Goal: Information Seeking & Learning: Learn about a topic

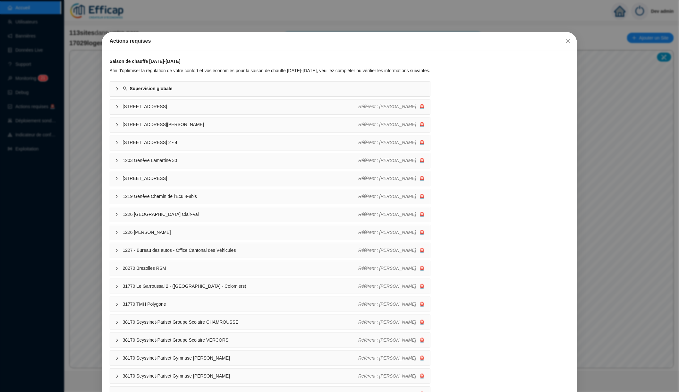
click at [93, 204] on div "Actions requises Saison de chauffe 2025-2026 Afin d'optimiser la régulation de …" at bounding box center [339, 196] width 679 height 392
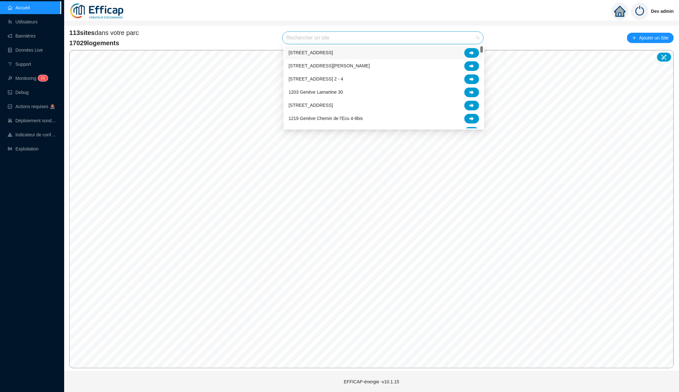
click at [290, 35] on input "search" at bounding box center [380, 38] width 187 height 12
type input "mon"
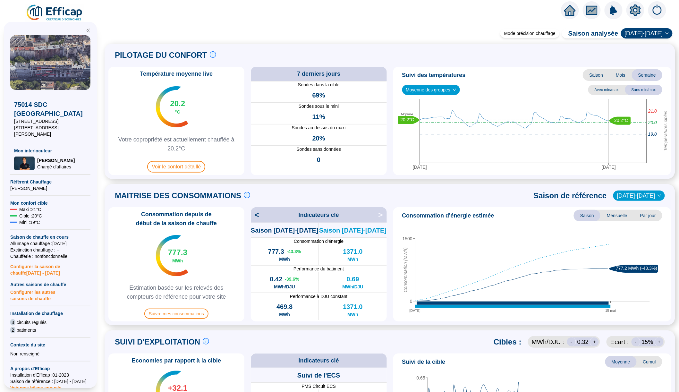
scroll to position [62, 0]
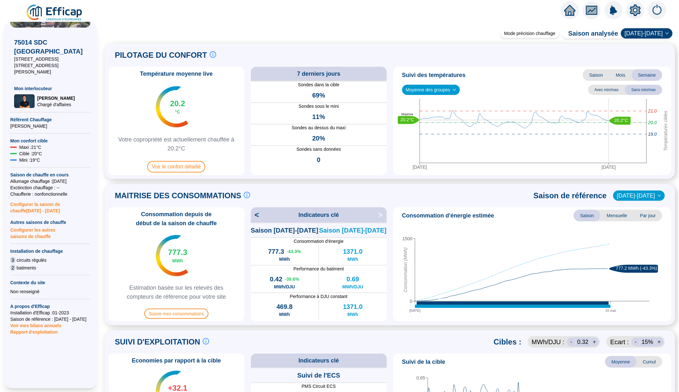
click at [51, 329] on span "Rapport d'exploitation" at bounding box center [50, 332] width 80 height 6
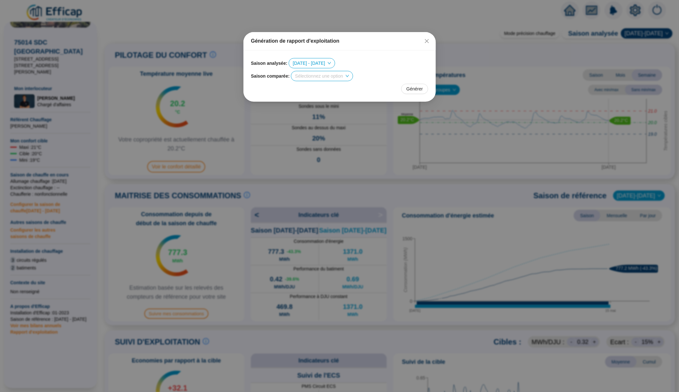
click at [318, 76] on input "search" at bounding box center [319, 76] width 48 height 10
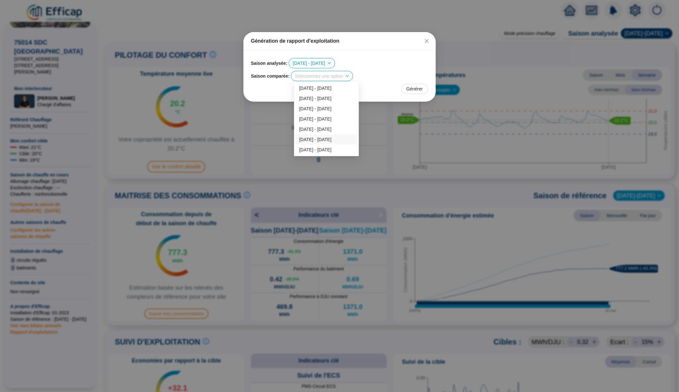
click at [320, 141] on div "2023 - 2024" at bounding box center [326, 139] width 55 height 7
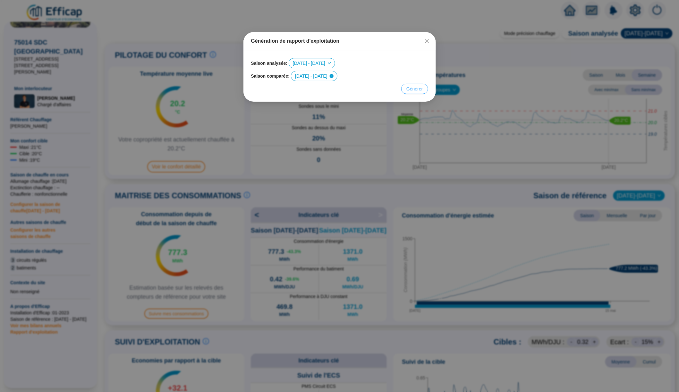
click at [414, 86] on span "Générer" at bounding box center [415, 89] width 16 height 7
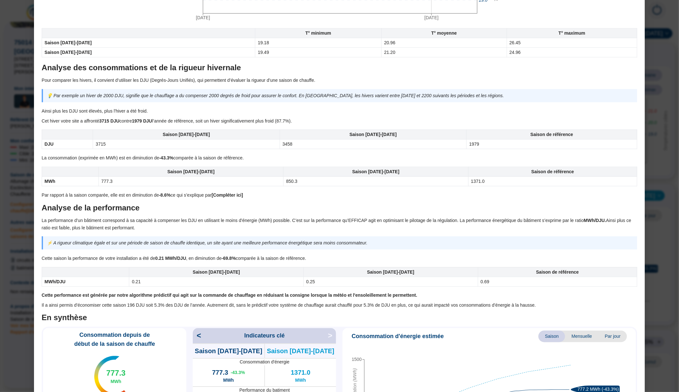
scroll to position [226, 0]
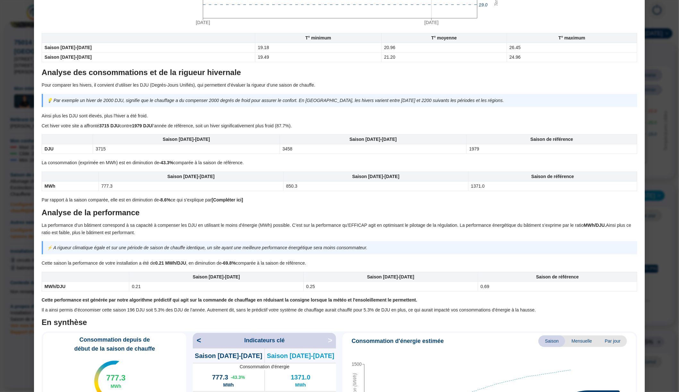
click at [1, 226] on div "Bilan saison de chauffe 75014 SDC Parc Montsouris Objet du document L'objectif …" at bounding box center [339, 196] width 679 height 392
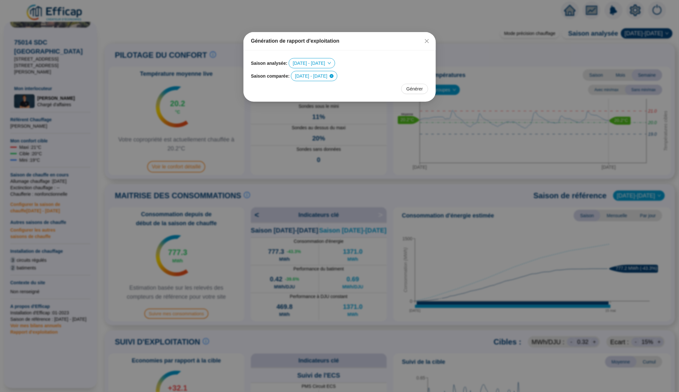
scroll to position [0, 0]
click at [304, 231] on div "Génération de rapport d'exploitation Saison analysée : 2024 - 2025 Saison compa…" at bounding box center [339, 196] width 679 height 392
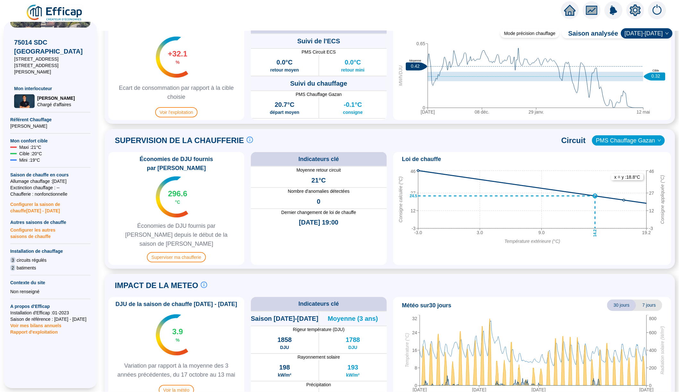
click at [53, 329] on span "Rapport d'exploitation" at bounding box center [50, 332] width 80 height 6
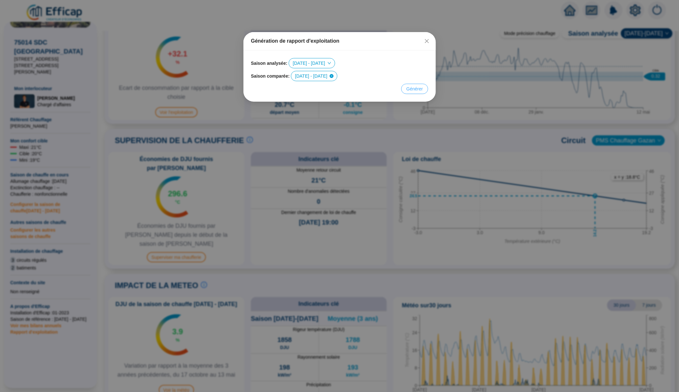
click at [420, 91] on span "Générer" at bounding box center [415, 89] width 16 height 7
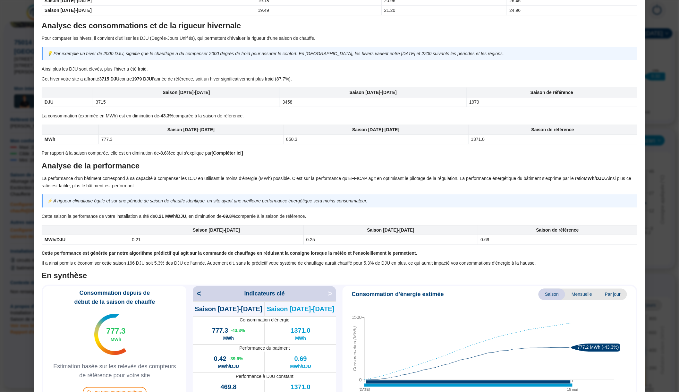
scroll to position [255, 0]
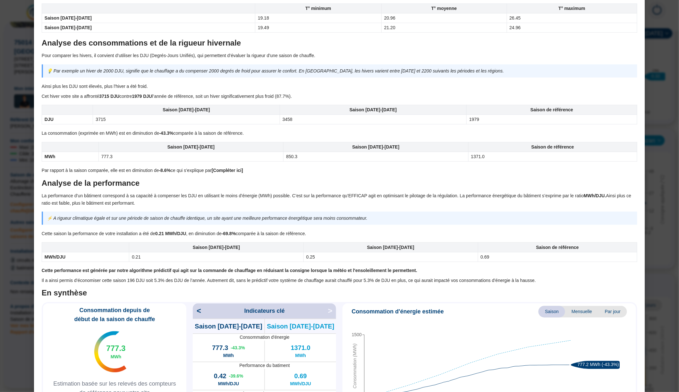
click at [45, 93] on p "Cet hiver votre site a affronté 3715 DJU contre 1979 DJU l’année de référence, …" at bounding box center [340, 96] width 596 height 7
drag, startPoint x: 45, startPoint y: 93, endPoint x: 90, endPoint y: 92, distance: 45.3
click at [90, 93] on p "Cet hiver votre site a affronté 3715 DJU contre 1979 DJU l’année de référence, …" at bounding box center [340, 96] width 596 height 7
copy p "Cet hiver votre site a affronté"
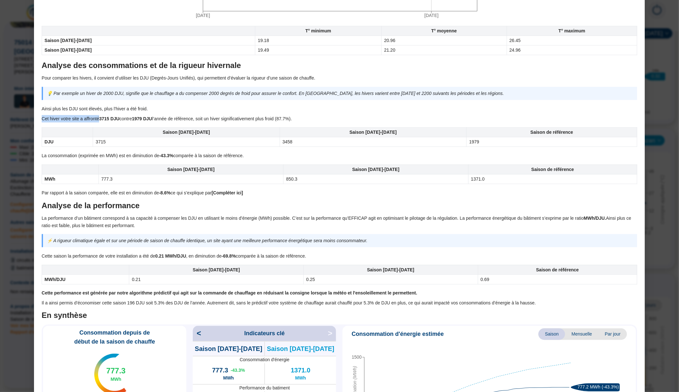
scroll to position [213, 0]
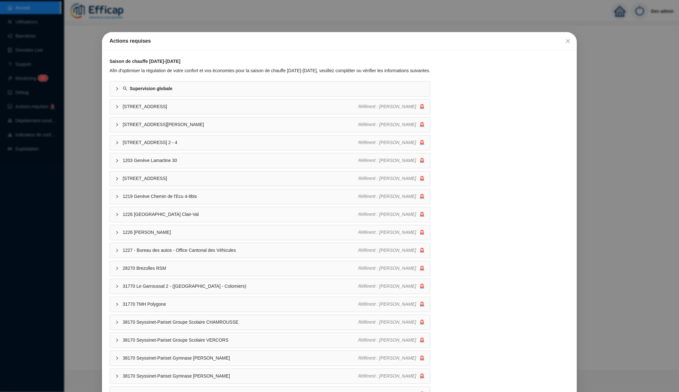
click at [165, 26] on div "Actions requises Saison de chauffe 2025-2026 Afin d'optimiser la régulation de …" at bounding box center [339, 196] width 679 height 392
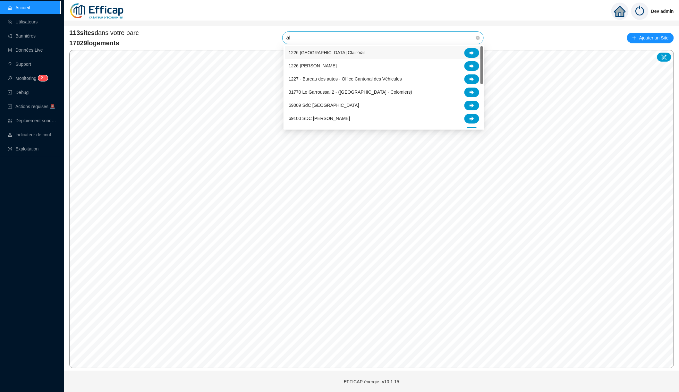
type input "alb"
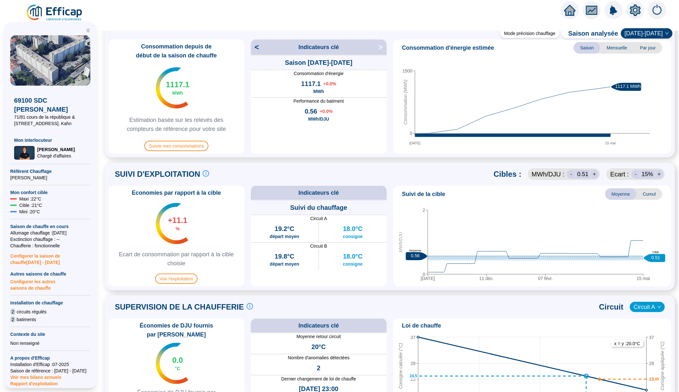
scroll to position [167, 0]
click at [185, 147] on span "Suivre mes consommations" at bounding box center [176, 146] width 64 height 10
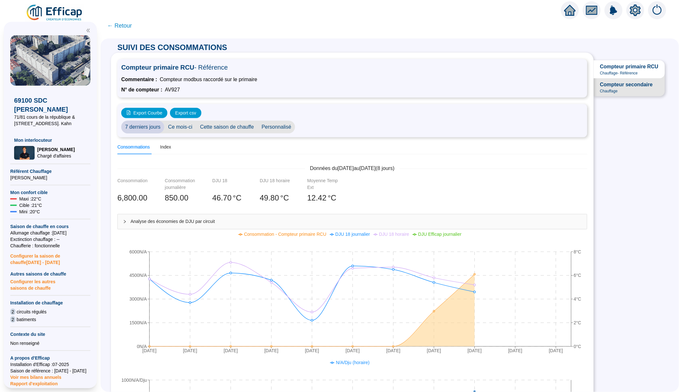
click at [63, 13] on img at bounding box center [55, 13] width 58 height 18
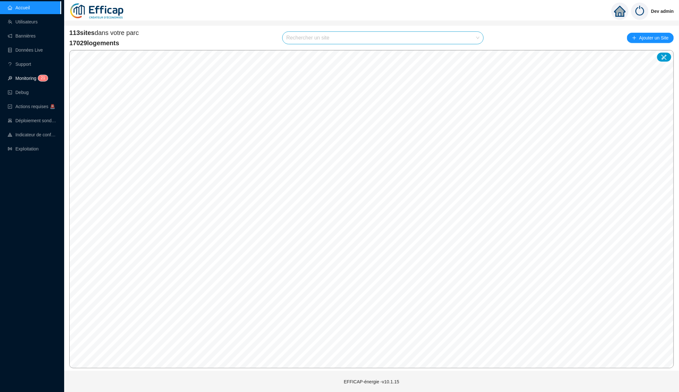
click at [33, 79] on link "Monitoring 2 1" at bounding box center [27, 78] width 38 height 5
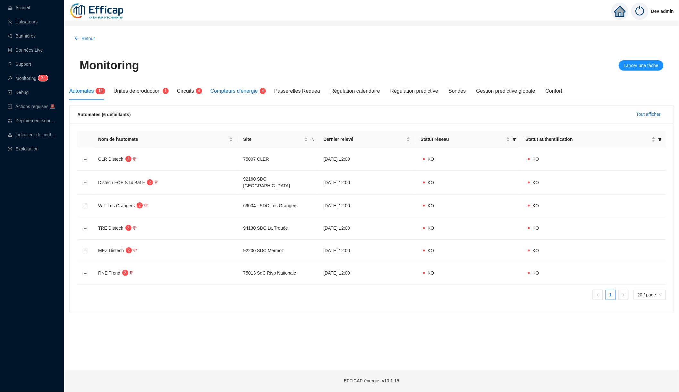
click at [222, 93] on span "Compteurs d'énergie" at bounding box center [233, 90] width 47 height 5
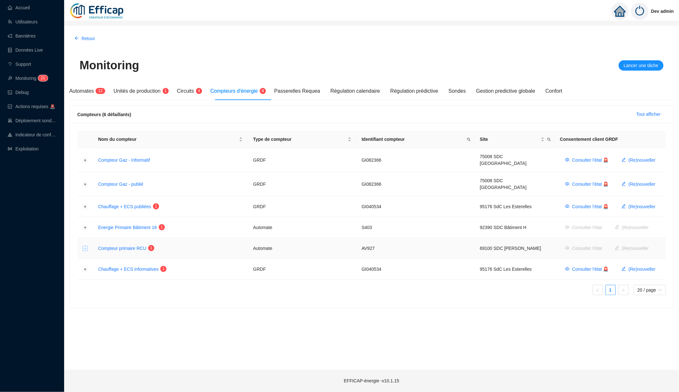
click at [86, 246] on button "Développer la ligne" at bounding box center [85, 248] width 5 height 5
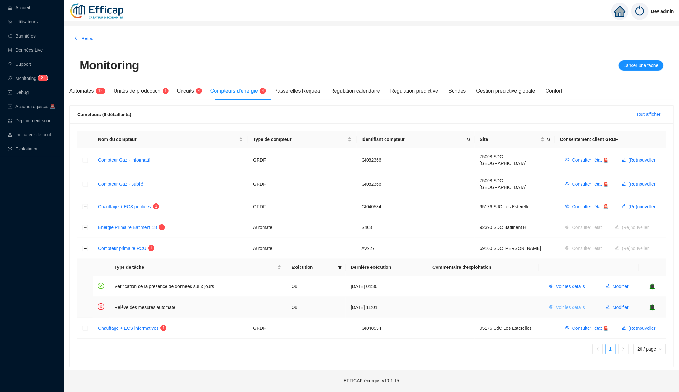
click at [579, 304] on span "Voir les détails" at bounding box center [570, 307] width 29 height 7
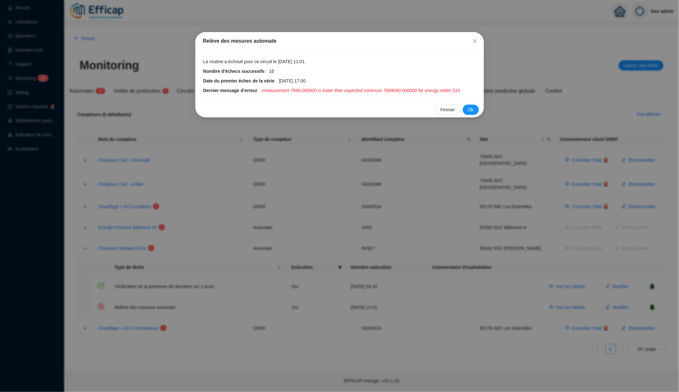
click at [326, 89] on span "measurement 7699.060000 is lower than expected minimum 7689060.000000 for energ…" at bounding box center [361, 90] width 198 height 7
drag, startPoint x: 326, startPoint y: 89, endPoint x: 363, endPoint y: 90, distance: 36.9
click at [363, 90] on span "measurement 7699.060000 is lower than expected minimum 7689060.000000 for energ…" at bounding box center [361, 90] width 198 height 7
copy span "is lower than expected"
click at [33, 32] on div "Relève des mesures automate La routine a échoué pour ce circuit le 10 oct. 2025…" at bounding box center [339, 196] width 679 height 392
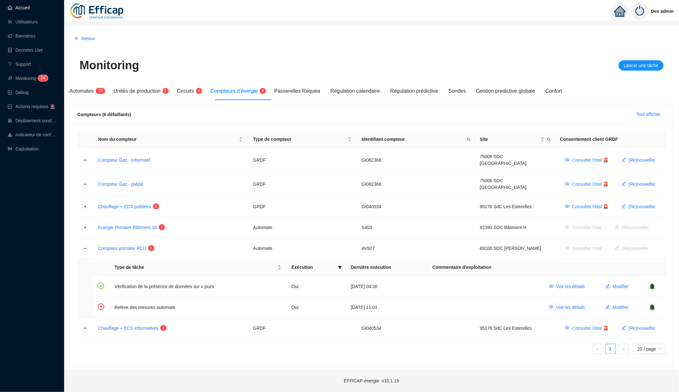
click at [30, 9] on link "Accueil" at bounding box center [19, 7] width 22 height 5
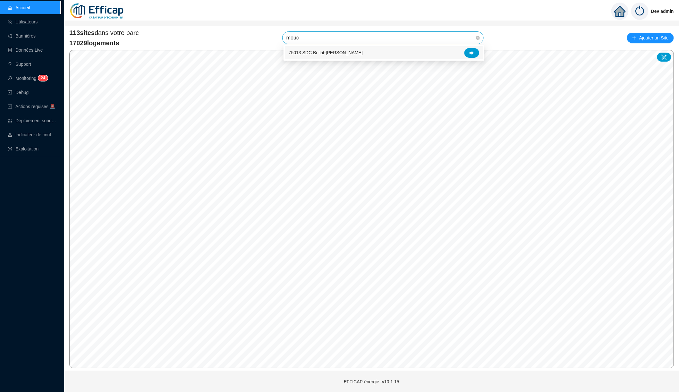
type input "mouch"
click at [474, 52] on icon at bounding box center [472, 53] width 4 height 4
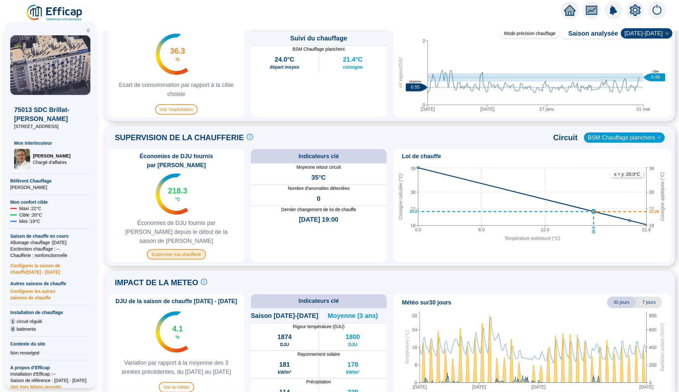
click at [200, 249] on span "Superviser ma chaufferie" at bounding box center [176, 254] width 59 height 10
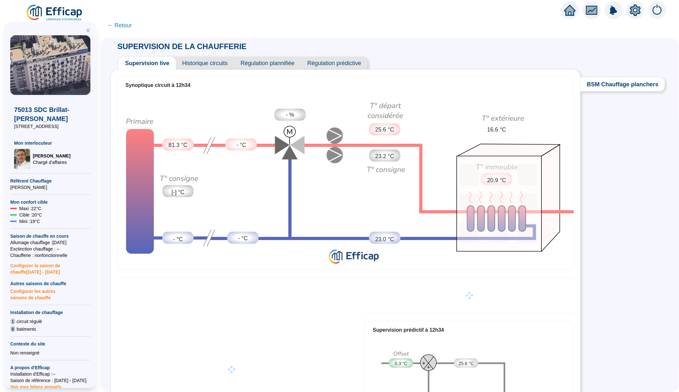
click at [207, 62] on span "Historique circuits" at bounding box center [205, 63] width 58 height 13
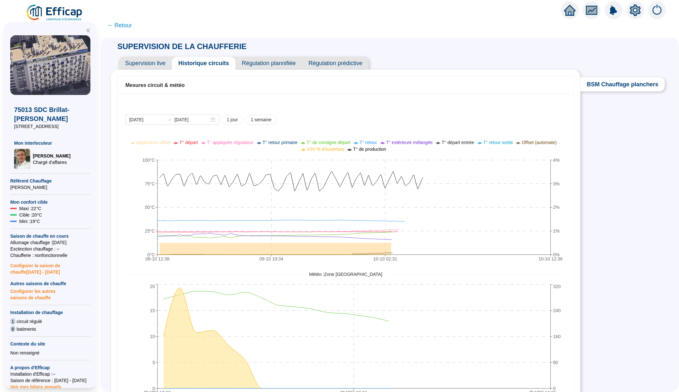
click at [268, 60] on span "Régulation plannifiée" at bounding box center [269, 63] width 67 height 13
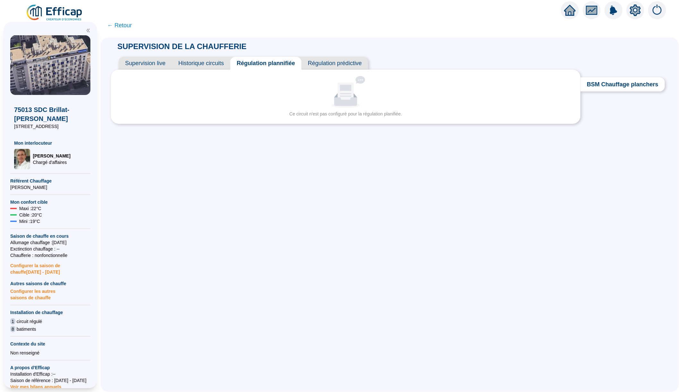
click at [321, 62] on span "Régulation prédictive" at bounding box center [335, 63] width 67 height 13
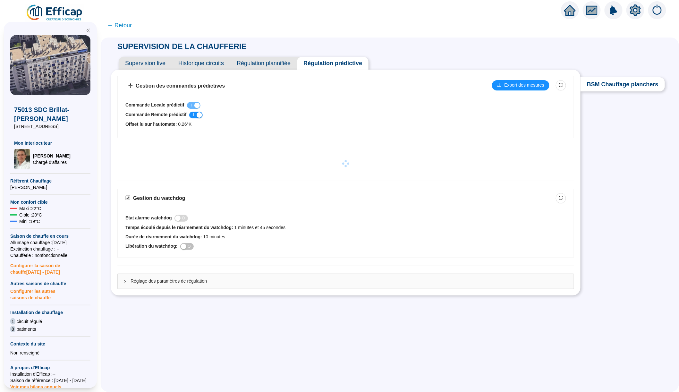
click at [160, 59] on span "Supervision live" at bounding box center [145, 63] width 53 height 13
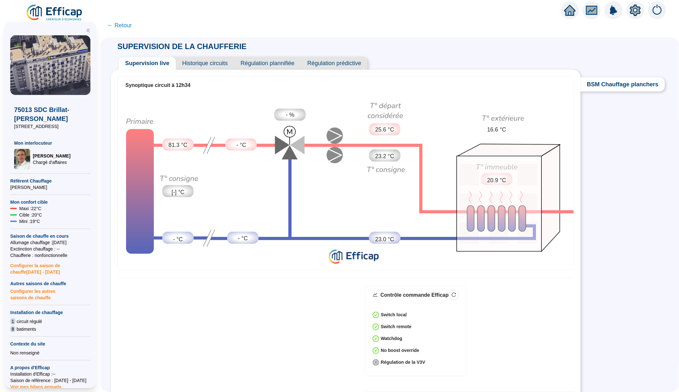
click at [121, 23] on span "← Retour" at bounding box center [119, 25] width 25 height 9
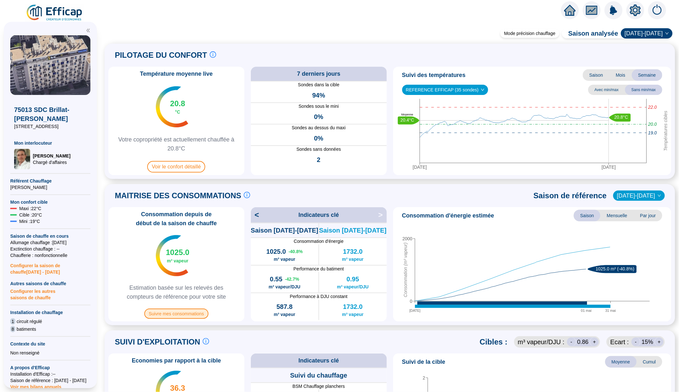
click at [189, 310] on span "Suivre mes consommations" at bounding box center [176, 314] width 64 height 10
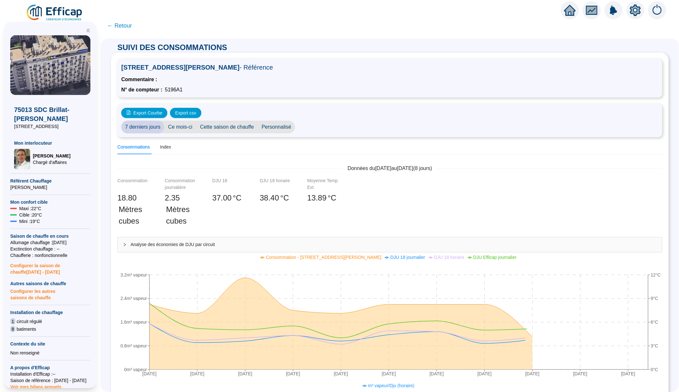
click at [212, 241] on span "Analyse des économies de DJU par circuit" at bounding box center [394, 244] width 527 height 7
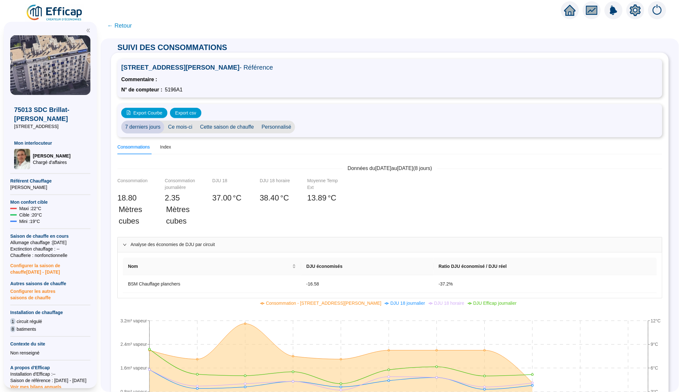
click at [128, 27] on span "← Retour" at bounding box center [119, 25] width 25 height 9
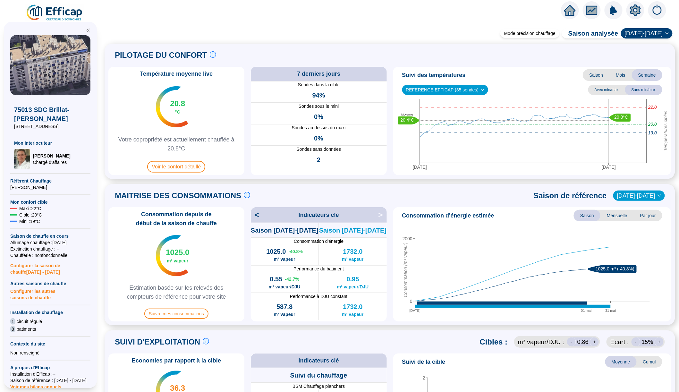
scroll to position [29, 0]
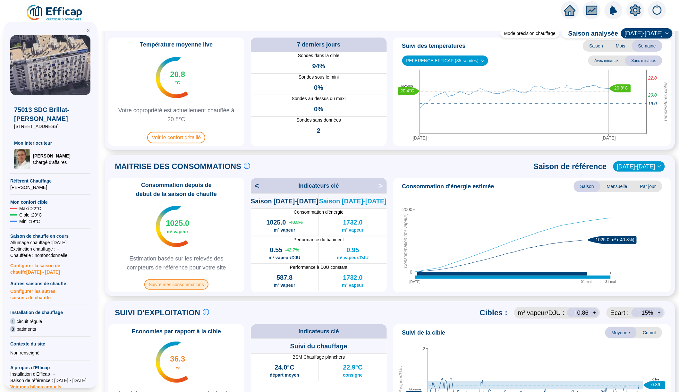
click at [190, 279] on span "Suivre mes consommations" at bounding box center [176, 284] width 64 height 10
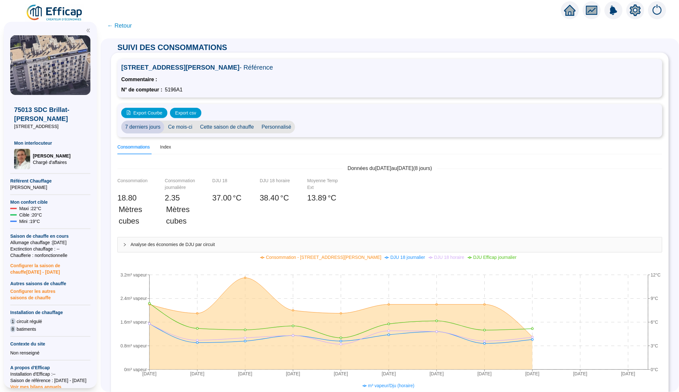
click at [242, 128] on span "Cette saison de chauffe" at bounding box center [227, 127] width 62 height 13
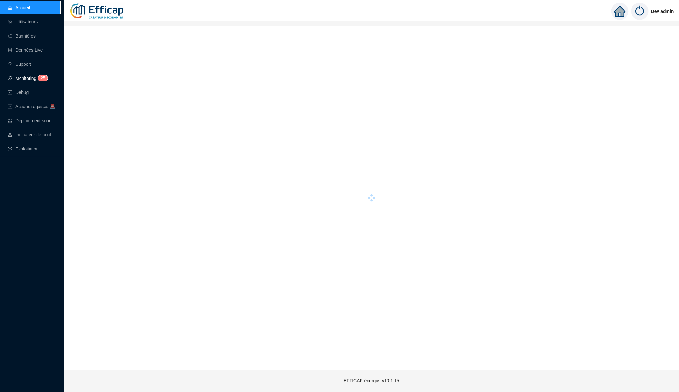
click at [38, 80] on link "Monitoring 2 5" at bounding box center [27, 78] width 38 height 5
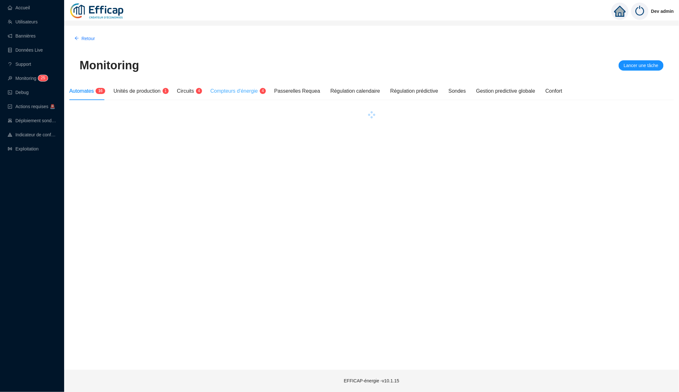
click at [252, 95] on div "Compteurs d'énergie 4" at bounding box center [237, 91] width 54 height 18
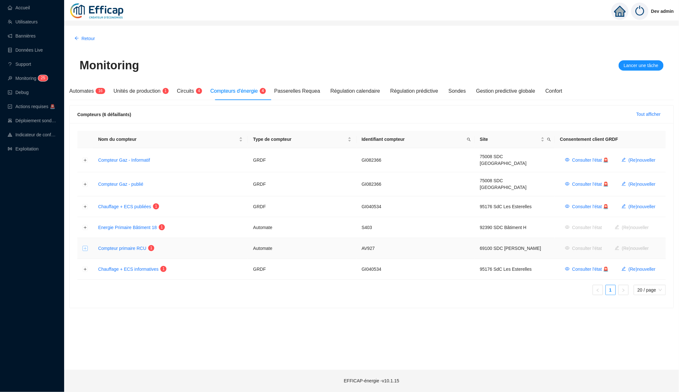
click at [84, 246] on button "Développer la ligne" at bounding box center [85, 248] width 5 height 5
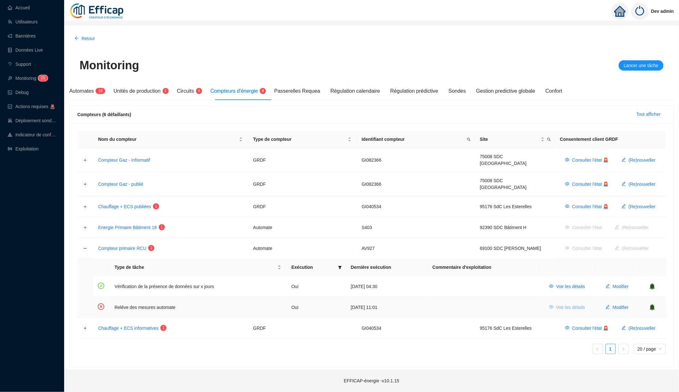
click at [558, 304] on span "Voir les détails" at bounding box center [570, 307] width 29 height 7
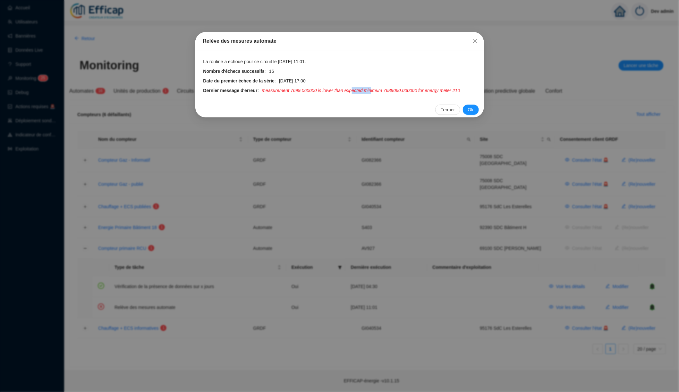
drag, startPoint x: 360, startPoint y: 90, endPoint x: 381, endPoint y: 89, distance: 20.5
click at [381, 89] on span "measurement 7699.060000 is lower than expected minimum 7689060.000000 for energ…" at bounding box center [361, 90] width 198 height 7
drag, startPoint x: 420, startPoint y: 88, endPoint x: 404, endPoint y: 89, distance: 16.1
click at [404, 89] on span "measurement 7699.060000 is lower than expected minimum 7689060.000000 for energ…" at bounding box center [361, 90] width 198 height 7
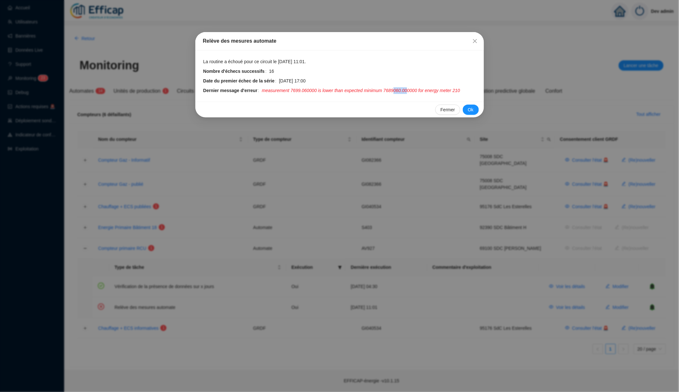
click at [404, 89] on span "measurement 7699.060000 is lower than expected minimum 7689060.000000 for energ…" at bounding box center [361, 90] width 198 height 7
click at [406, 89] on span "measurement 7699.060000 is lower than expected minimum 7689060.000000 for energ…" at bounding box center [361, 90] width 198 height 7
drag, startPoint x: 296, startPoint y: 89, endPoint x: 305, endPoint y: 89, distance: 9.6
click at [305, 89] on span "measurement 7699.060000 is lower than expected minimum 7689060.000000 for energ…" at bounding box center [361, 90] width 198 height 7
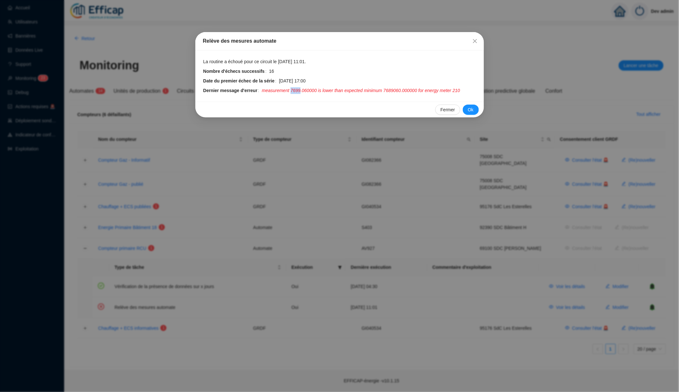
click at [305, 89] on span "measurement 7699.060000 is lower than expected minimum 7689060.000000 for energ…" at bounding box center [361, 90] width 198 height 7
drag, startPoint x: 295, startPoint y: 89, endPoint x: 305, endPoint y: 90, distance: 11.0
click at [306, 90] on span "measurement 7699.060000 is lower than expected minimum 7689060.000000 for energ…" at bounding box center [361, 90] width 198 height 7
click at [305, 90] on span "measurement 7699.060000 is lower than expected minimum 7689060.000000 for energ…" at bounding box center [361, 90] width 198 height 7
drag, startPoint x: 296, startPoint y: 89, endPoint x: 305, endPoint y: 89, distance: 9.0
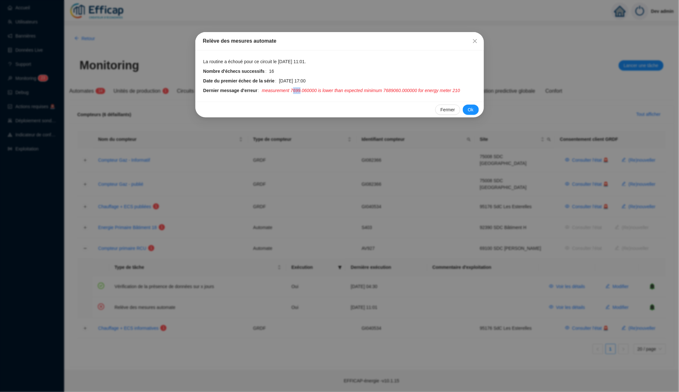
click at [305, 89] on span "measurement 7699.060000 is lower than expected minimum 7689060.000000 for energ…" at bounding box center [361, 90] width 198 height 7
drag, startPoint x: 296, startPoint y: 89, endPoint x: 305, endPoint y: 90, distance: 9.6
click at [305, 90] on span "measurement 7699.060000 is lower than expected minimum 7689060.000000 for energ…" at bounding box center [361, 90] width 198 height 7
drag, startPoint x: 308, startPoint y: 89, endPoint x: 324, endPoint y: 90, distance: 16.1
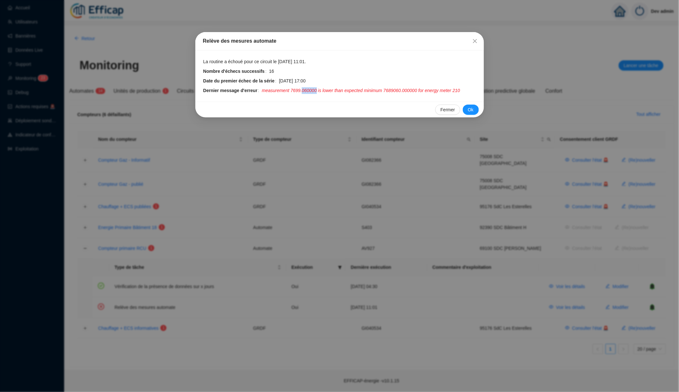
click at [324, 90] on span "measurement 7699.060000 is lower than expected minimum 7689060.000000 for energ…" at bounding box center [361, 90] width 198 height 7
drag, startPoint x: 324, startPoint y: 89, endPoint x: 343, endPoint y: 89, distance: 18.9
click at [343, 89] on span "measurement 7699.060000 is lower than expected minimum 7689060.000000 for energ…" at bounding box center [361, 90] width 198 height 7
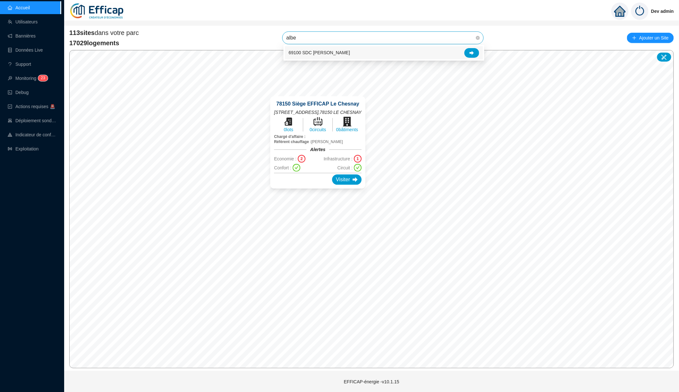
type input "alber"
click at [472, 52] on icon at bounding box center [472, 53] width 4 height 4
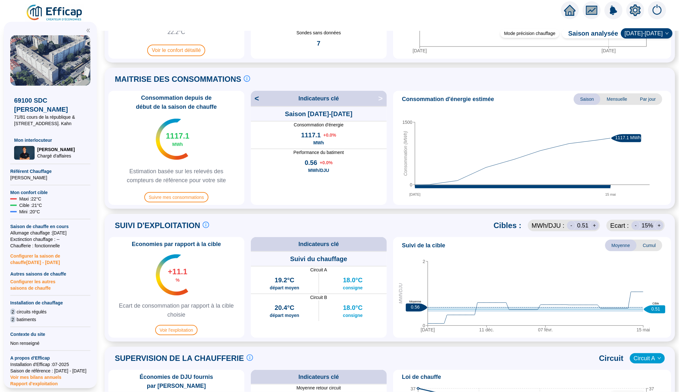
scroll to position [106, 0]
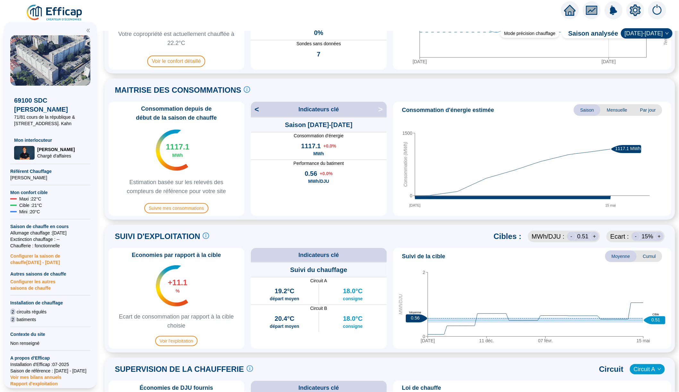
click at [616, 113] on span "Mensuelle" at bounding box center [617, 110] width 33 height 12
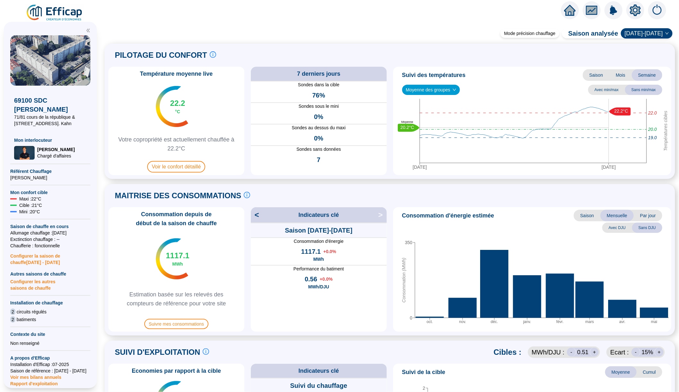
scroll to position [0, 0]
click at [196, 325] on span "Suivre mes consommations" at bounding box center [176, 324] width 64 height 10
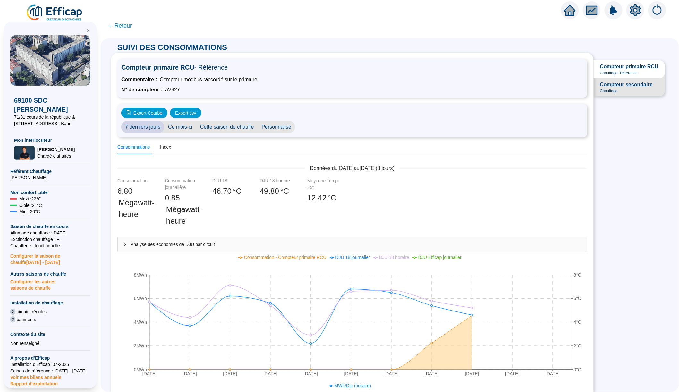
click at [117, 27] on span "← Retour" at bounding box center [119, 25] width 25 height 9
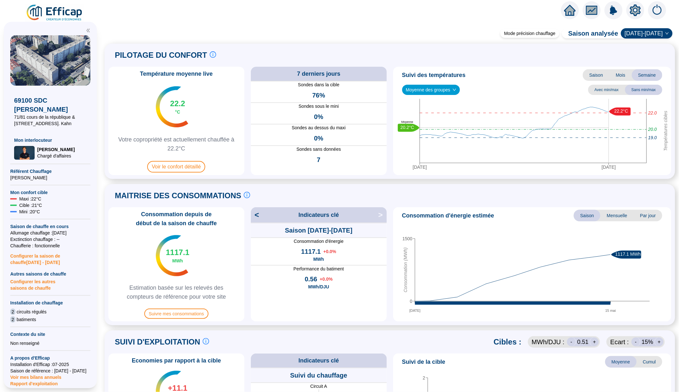
click at [65, 14] on img at bounding box center [55, 13] width 58 height 18
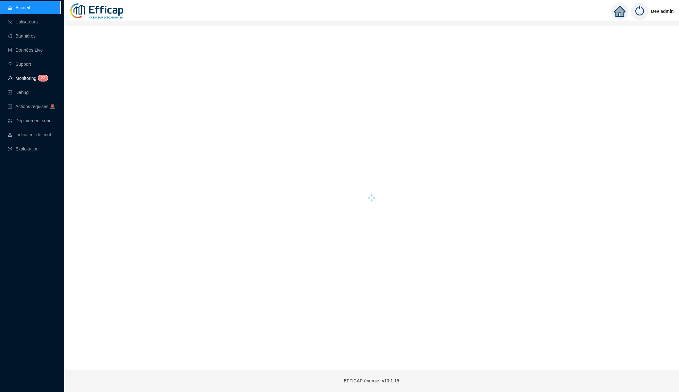
click at [38, 81] on link "Monitoring 2 2" at bounding box center [27, 78] width 38 height 5
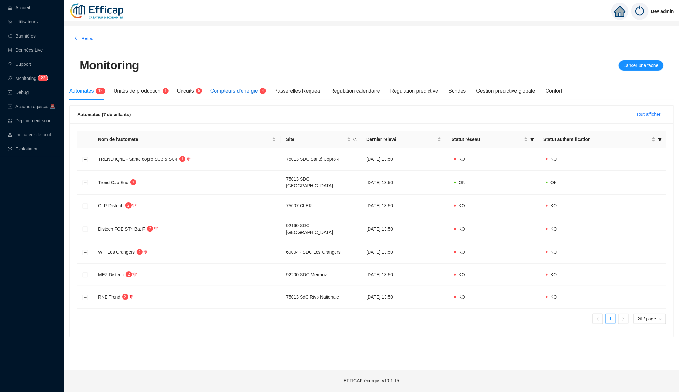
click at [241, 91] on span "Compteurs d'énergie" at bounding box center [233, 90] width 47 height 5
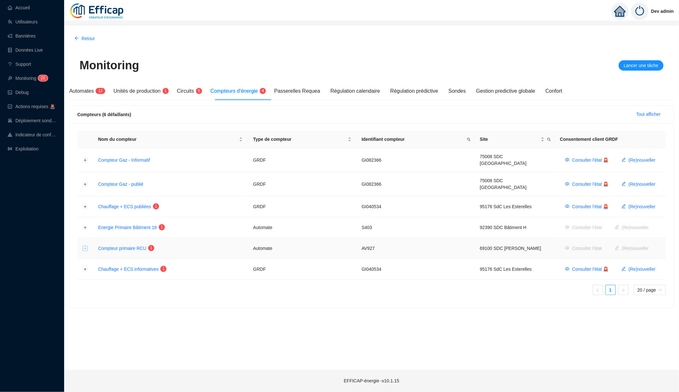
click at [84, 246] on button "Développer la ligne" at bounding box center [85, 248] width 5 height 5
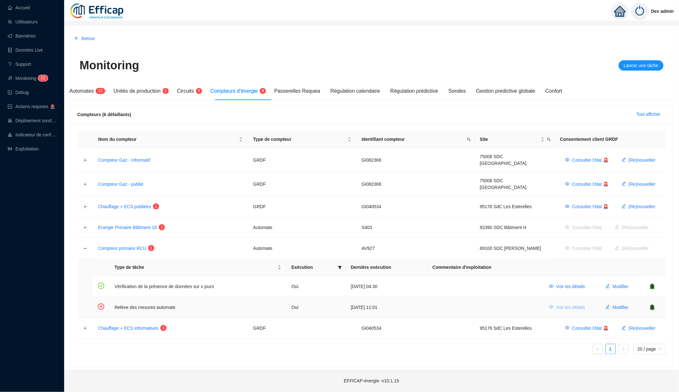
click at [561, 304] on span "Voir les détails" at bounding box center [570, 307] width 29 height 7
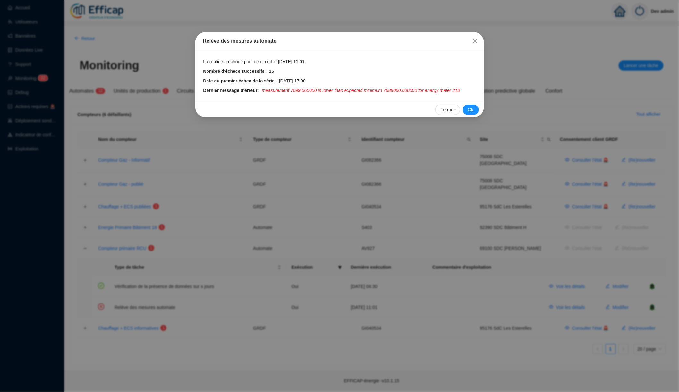
click at [388, 162] on div "Relève des mesures automate La routine a échoué pour ce circuit le [DATE] 11:01…" at bounding box center [339, 196] width 679 height 392
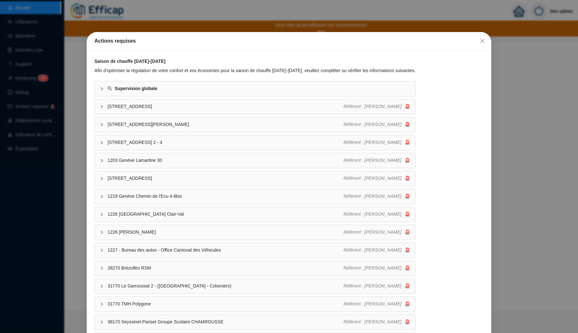
click at [189, 20] on div "Actions requises Saison de chauffe [DATE]-[DATE] Afin d'optimiser la régulation…" at bounding box center [289, 166] width 578 height 333
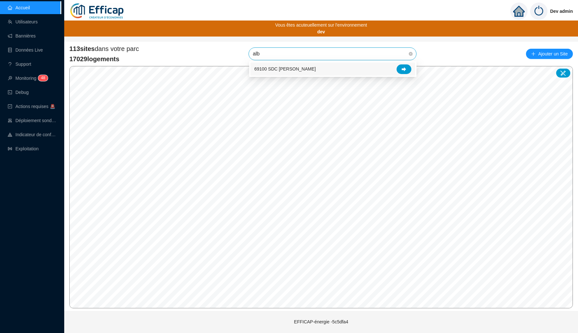
type input "albe"
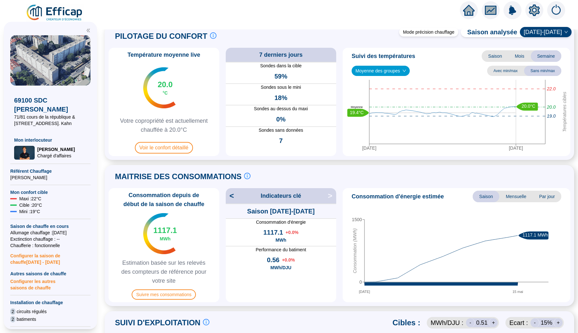
scroll to position [24, 0]
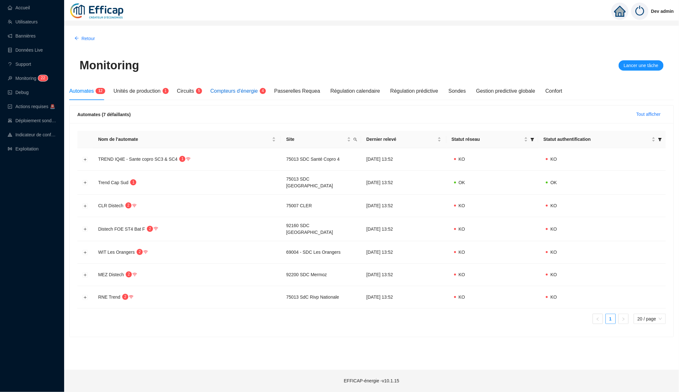
click at [250, 91] on span "Compteurs d'énergie" at bounding box center [233, 90] width 47 height 5
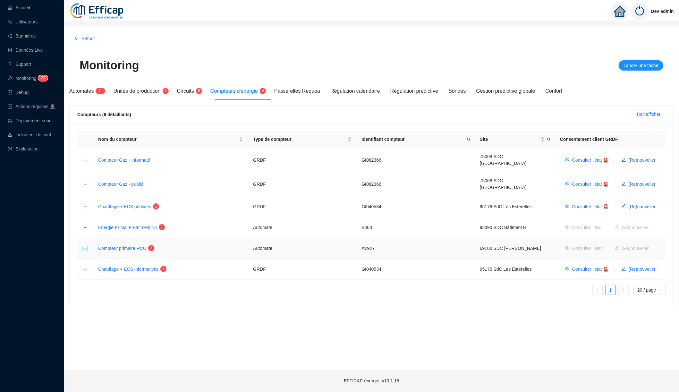
click at [86, 246] on button "Développer la ligne" at bounding box center [85, 248] width 5 height 5
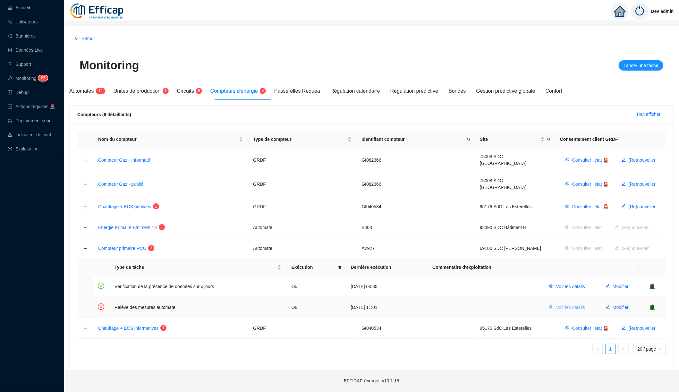
click at [552, 303] on button "Voir les détails" at bounding box center [567, 307] width 46 height 10
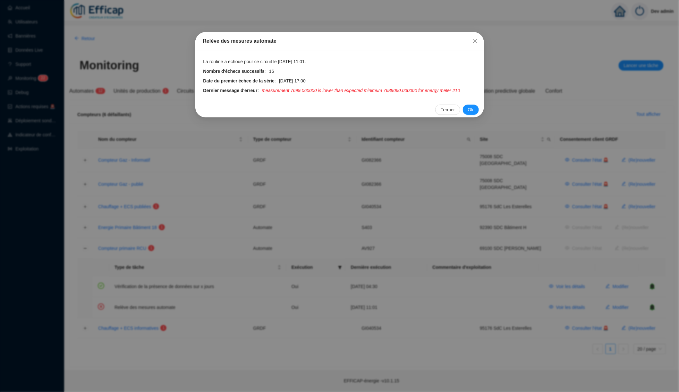
click at [440, 151] on div "Relève des mesures automate La routine a échoué pour ce circuit le [DATE] 11:01…" at bounding box center [339, 196] width 679 height 392
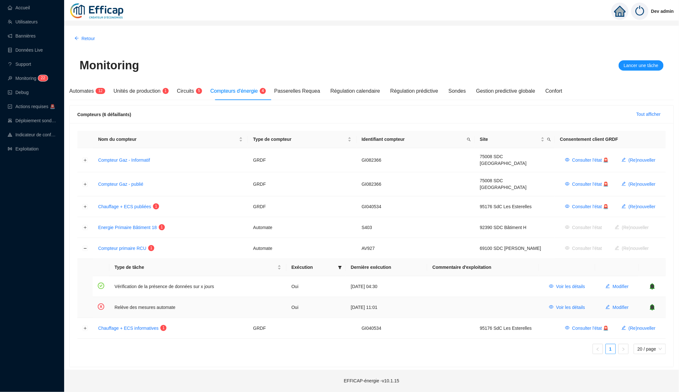
drag, startPoint x: 390, startPoint y: 301, endPoint x: 349, endPoint y: 301, distance: 41.4
click at [349, 301] on td "[DATE] 11:01" at bounding box center [387, 307] width 82 height 21
click at [551, 305] on icon "eye" at bounding box center [551, 307] width 4 height 4
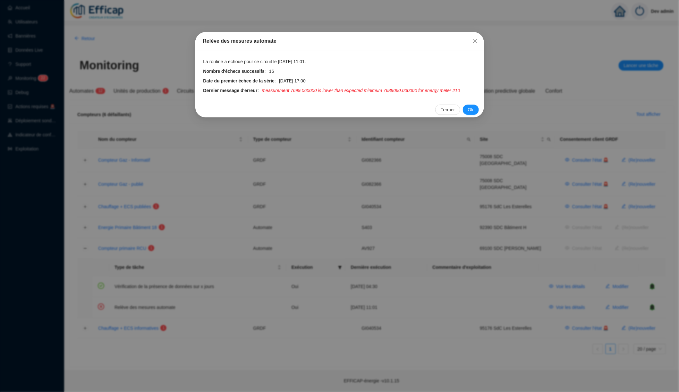
click at [269, 164] on div "Relève des mesures automate La routine a échoué pour ce circuit le [DATE] 11:01…" at bounding box center [339, 196] width 679 height 392
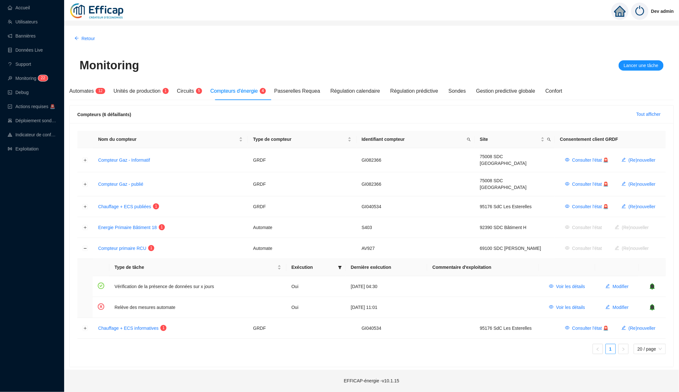
click at [113, 14] on img at bounding box center [97, 11] width 56 height 22
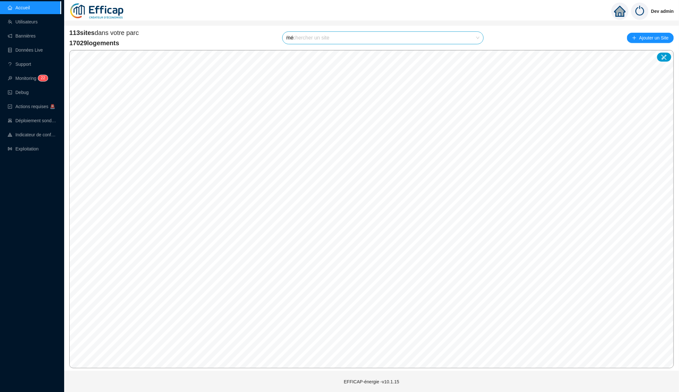
type input "mér"
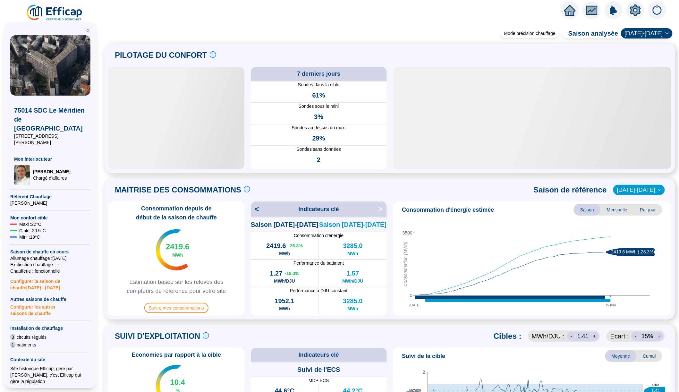
click at [55, 16] on img at bounding box center [55, 13] width 58 height 18
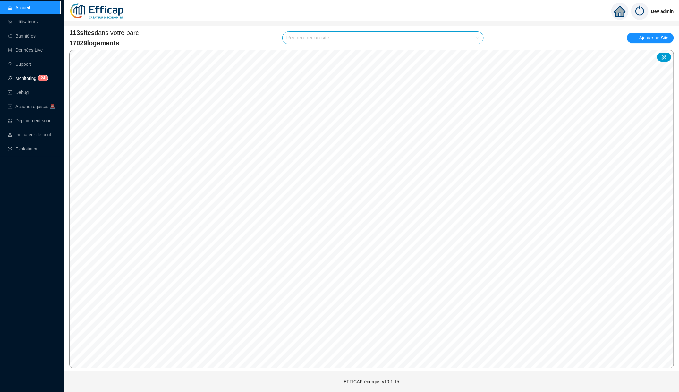
click at [35, 78] on link "Monitoring 2 4" at bounding box center [27, 78] width 38 height 5
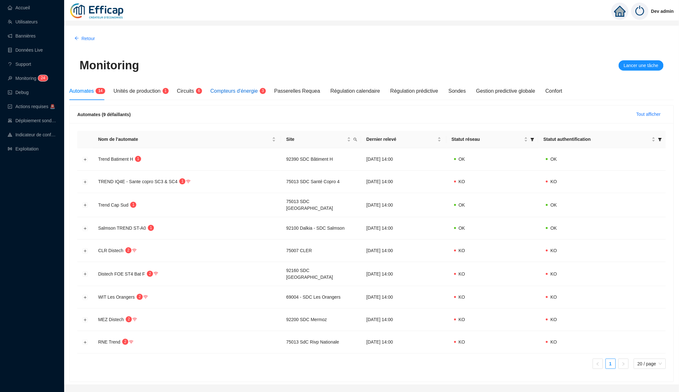
click at [242, 93] on span "Compteurs d'énergie" at bounding box center [233, 90] width 47 height 5
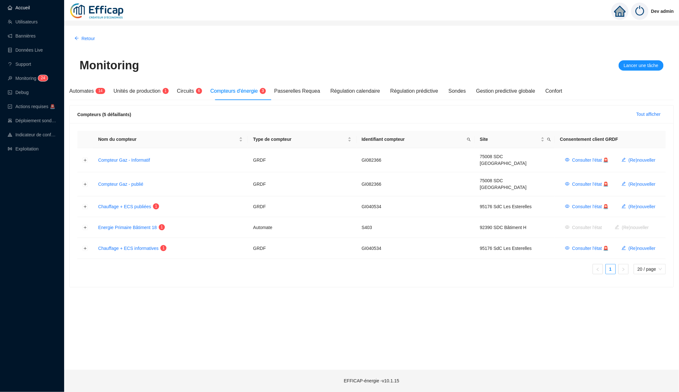
click at [30, 8] on link "Accueil" at bounding box center [19, 7] width 22 height 5
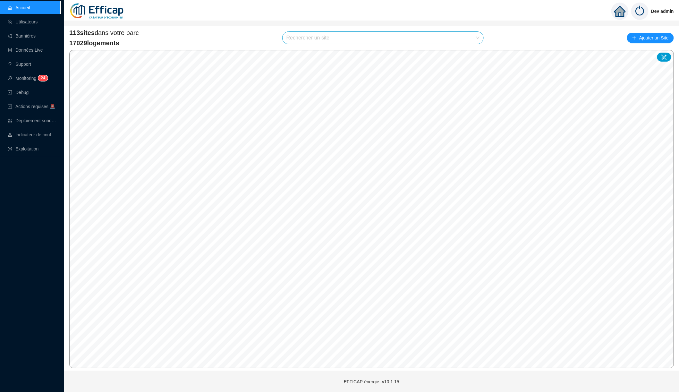
click at [311, 31] on div "Rechercher un site" at bounding box center [383, 37] width 202 height 13
click at [324, 40] on input "search" at bounding box center [380, 38] width 187 height 12
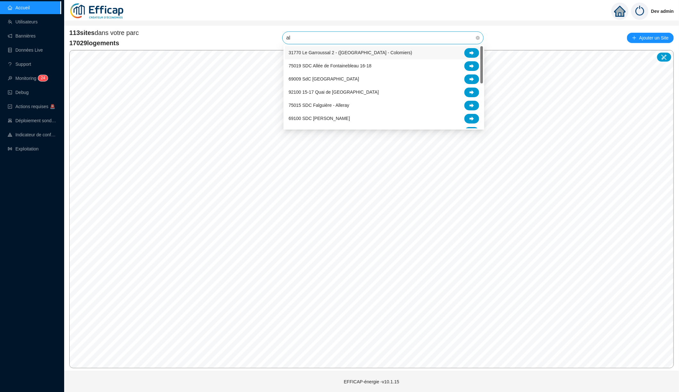
type input "alb"
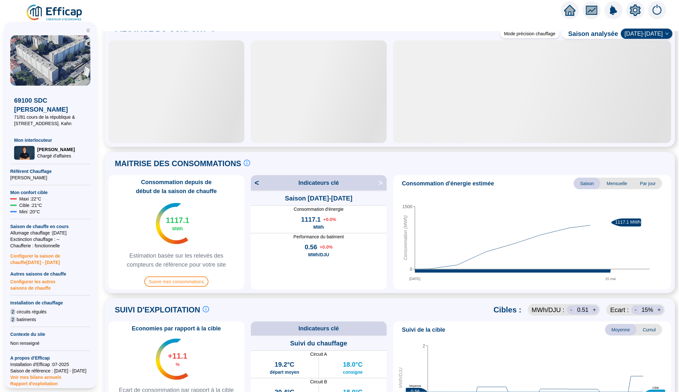
scroll to position [33, 0]
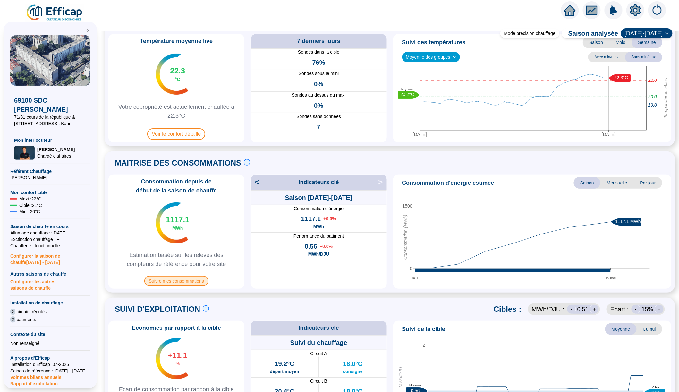
click at [190, 279] on span "Suivre mes consommations" at bounding box center [176, 281] width 64 height 10
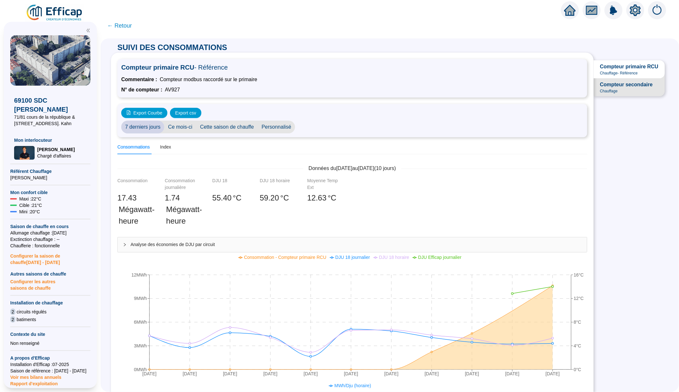
click at [632, 89] on div "Compteur secondaire Chauffage" at bounding box center [626, 87] width 53 height 13
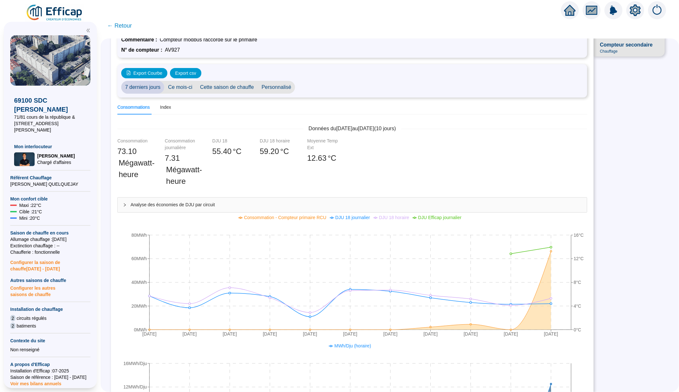
scroll to position [44, 0]
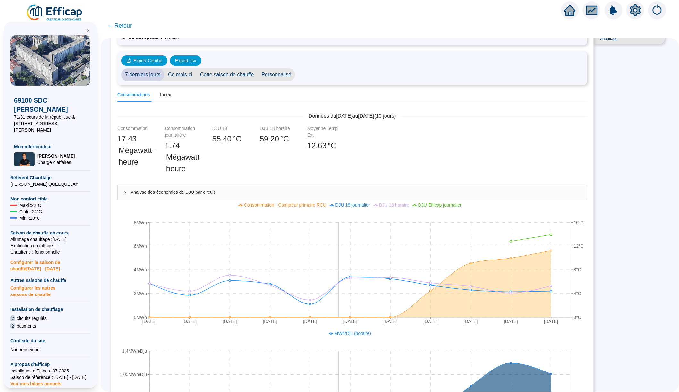
scroll to position [20, 0]
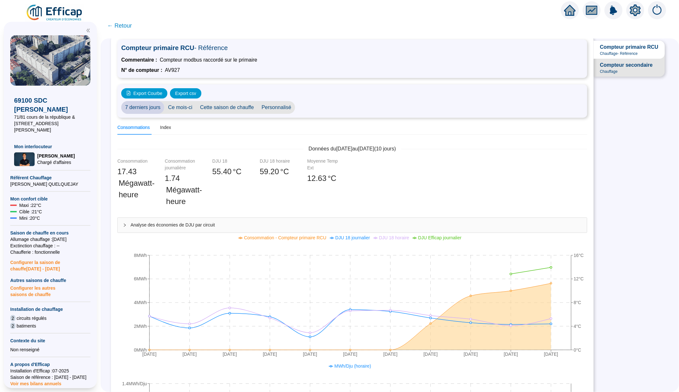
click at [606, 72] on span "Chauffage" at bounding box center [609, 71] width 18 height 5
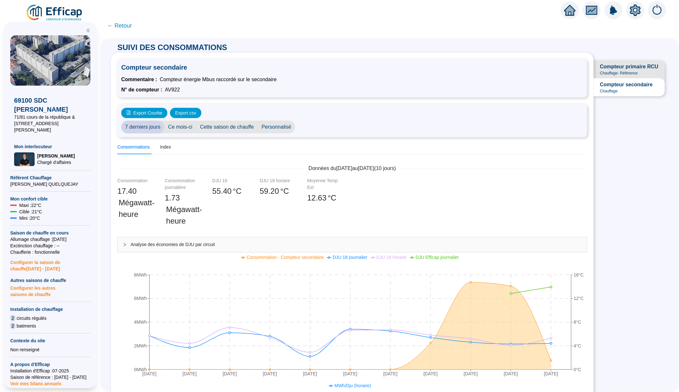
scroll to position [0, 0]
click at [628, 66] on span "Compteur primaire RCU" at bounding box center [629, 67] width 58 height 8
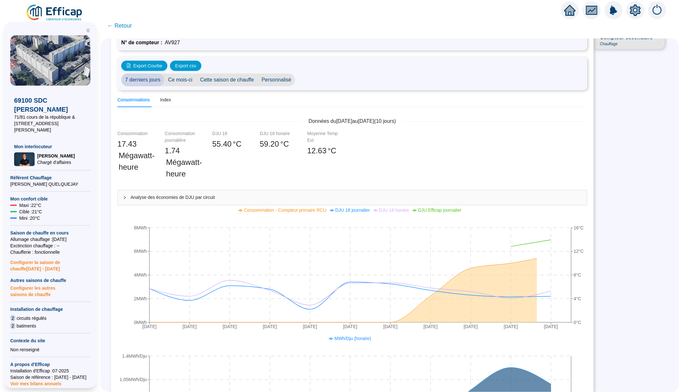
scroll to position [47, 0]
click at [459, 272] on icon at bounding box center [351, 288] width 402 height 67
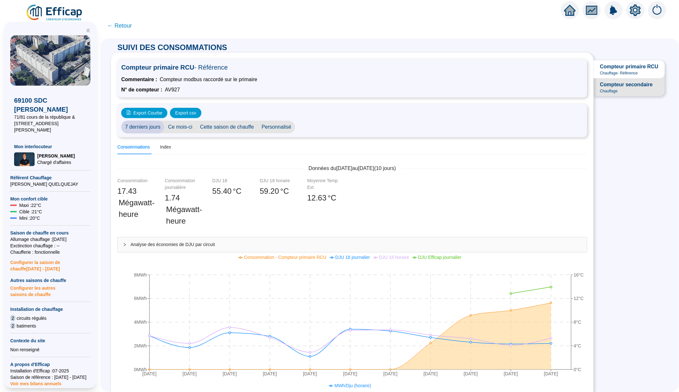
scroll to position [0, 0]
